Goal: Check status: Check status

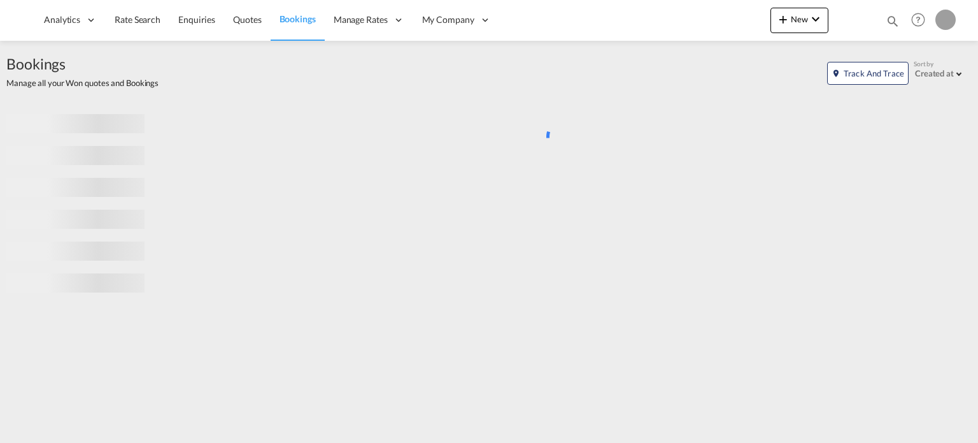
click at [886, 20] on md-icon "icon-magnify" at bounding box center [893, 21] width 14 height 14
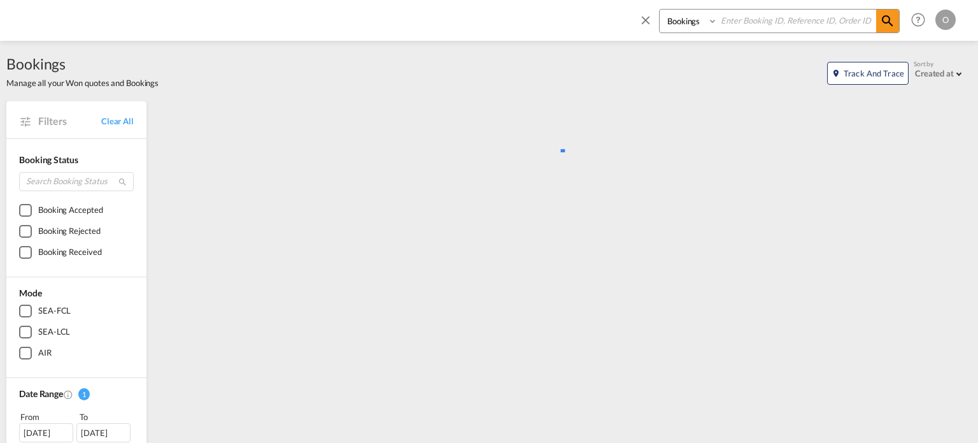
click at [698, 27] on select "Bookings Quotes Enquiries" at bounding box center [690, 21] width 60 height 23
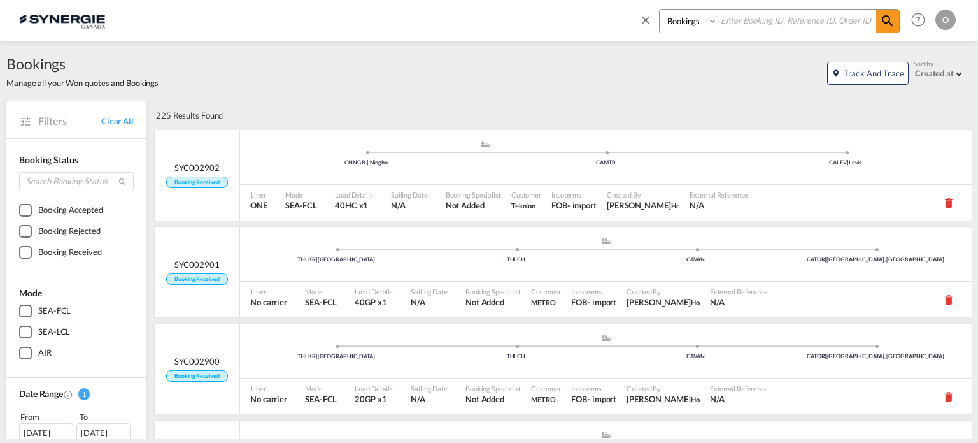
select select "Quotes"
click at [660, 10] on select "Bookings Quotes Enquiries" at bounding box center [690, 21] width 60 height 23
paste input "SYC000013605"
type input "SYC000013605"
click at [881, 20] on md-icon "icon-magnify" at bounding box center [887, 20] width 15 height 15
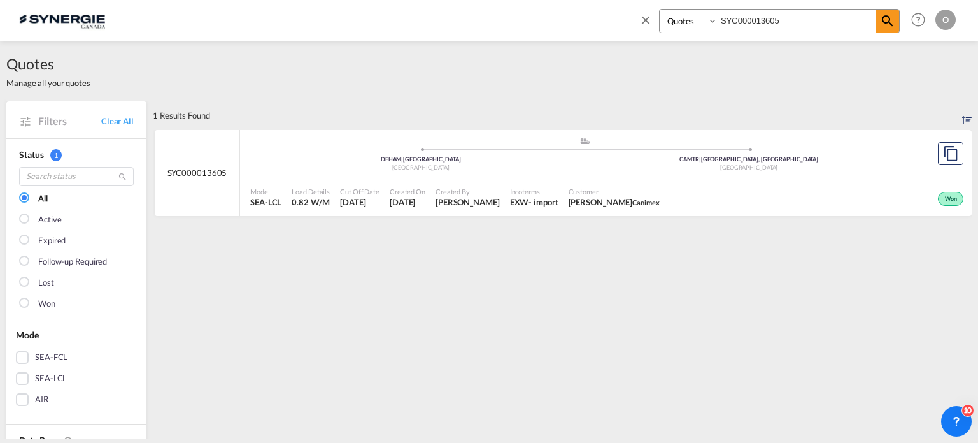
click at [568, 177] on div ".a{fill:#aaa8ad;} .a{fill:#aaa8ad;} DEHAM | Hamburg Germany CAMTR | Montreal, Q…" at bounding box center [606, 173] width 732 height 87
